Goal: Transaction & Acquisition: Purchase product/service

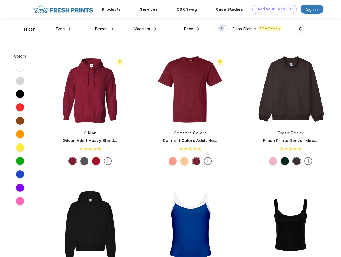
scroll to position [0, 0]
click at [273, 9] on link "Add your Logo Design Tool" at bounding box center [275, 9] width 44 height 9
click at [0, 0] on div "Design Tool" at bounding box center [0, 0] width 0 height 0
click at [287, 9] on link "Add your Logo Design Tool" at bounding box center [275, 9] width 44 height 9
click at [26, 29] on div "Filter" at bounding box center [29, 29] width 11 height 6
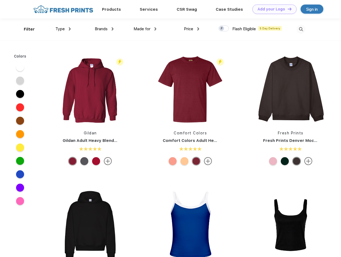
click at [63, 29] on span "Type" at bounding box center [59, 29] width 9 height 5
click at [104, 29] on span "Brands" at bounding box center [101, 29] width 13 height 5
click at [145, 29] on span "Made for" at bounding box center [142, 29] width 17 height 5
click at [192, 29] on span "Price" at bounding box center [188, 29] width 9 height 5
click at [224, 29] on div at bounding box center [224, 28] width 10 height 6
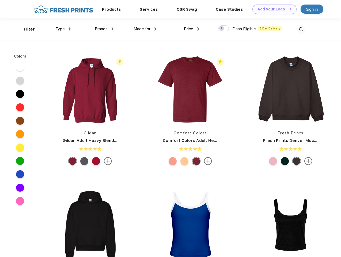
click at [222, 29] on input "checkbox" at bounding box center [220, 26] width 3 height 3
click at [301, 29] on img at bounding box center [301, 29] width 9 height 9
